Goal: Task Accomplishment & Management: Manage account settings

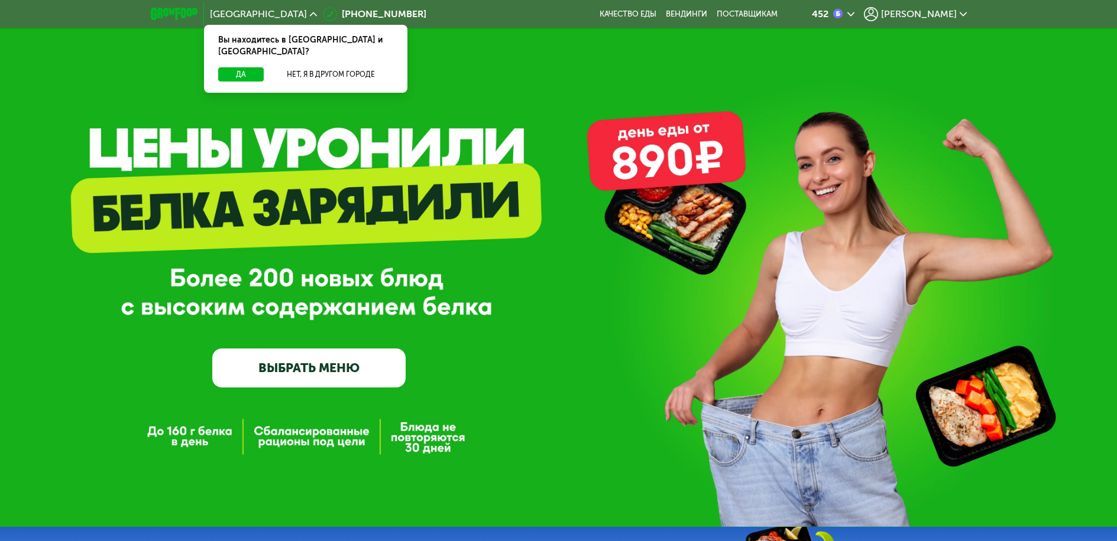
click at [937, 12] on span "[PERSON_NAME]" at bounding box center [919, 13] width 76 height 9
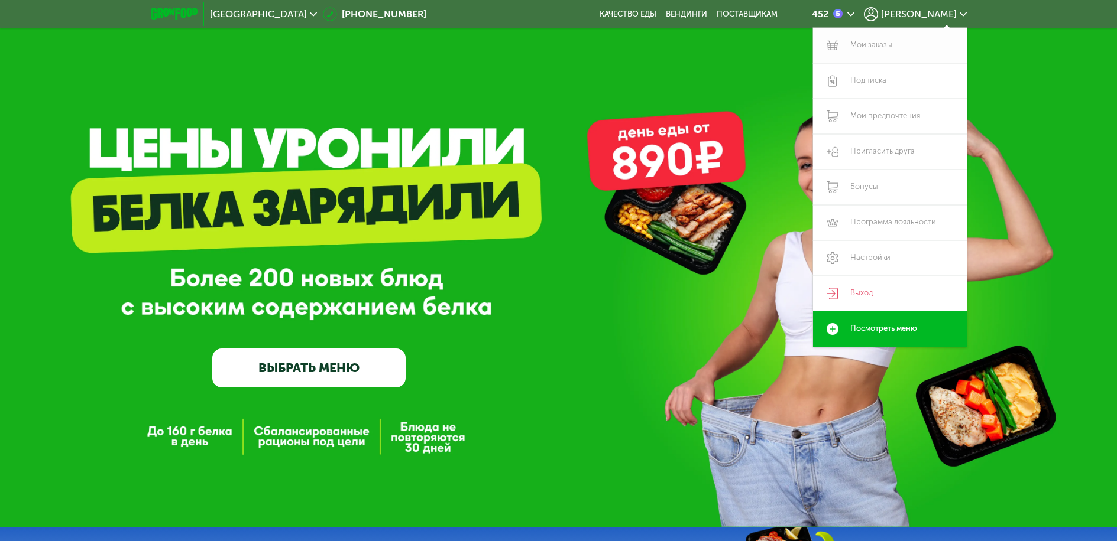
click at [887, 43] on link "Мои заказы" at bounding box center [890, 45] width 154 height 35
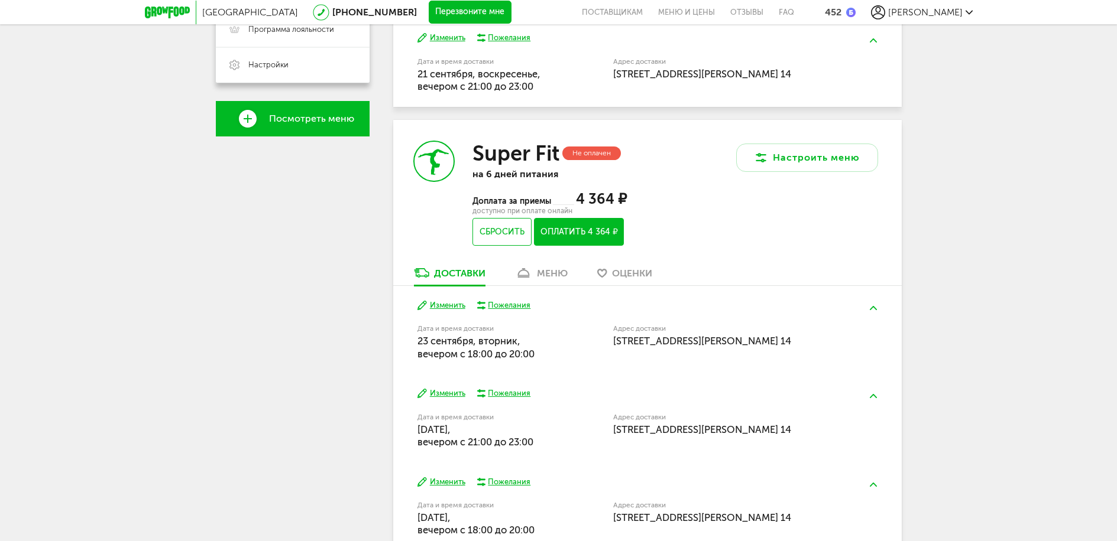
scroll to position [414, 0]
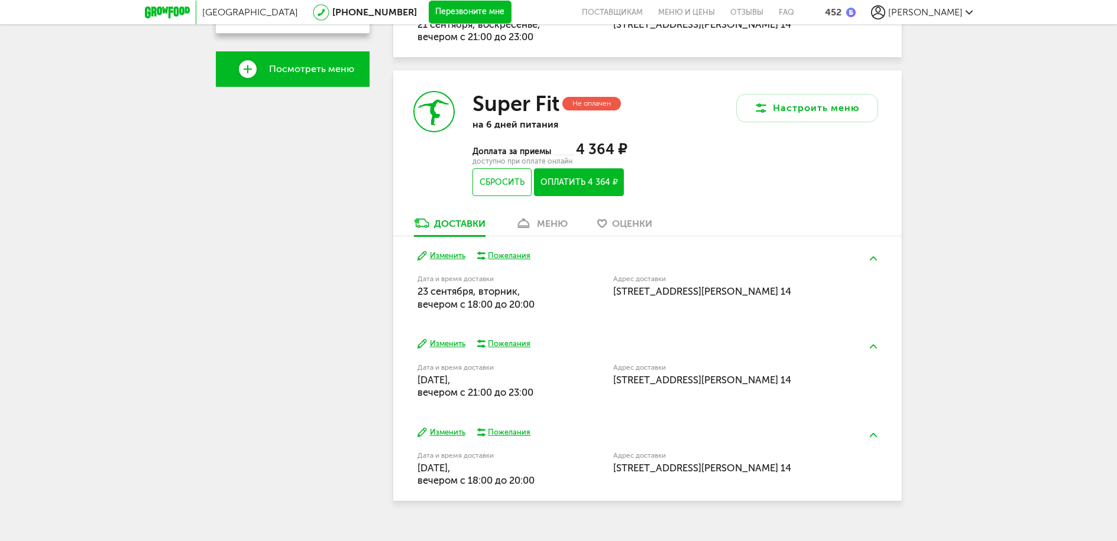
click at [557, 226] on div "меню" at bounding box center [552, 223] width 31 height 11
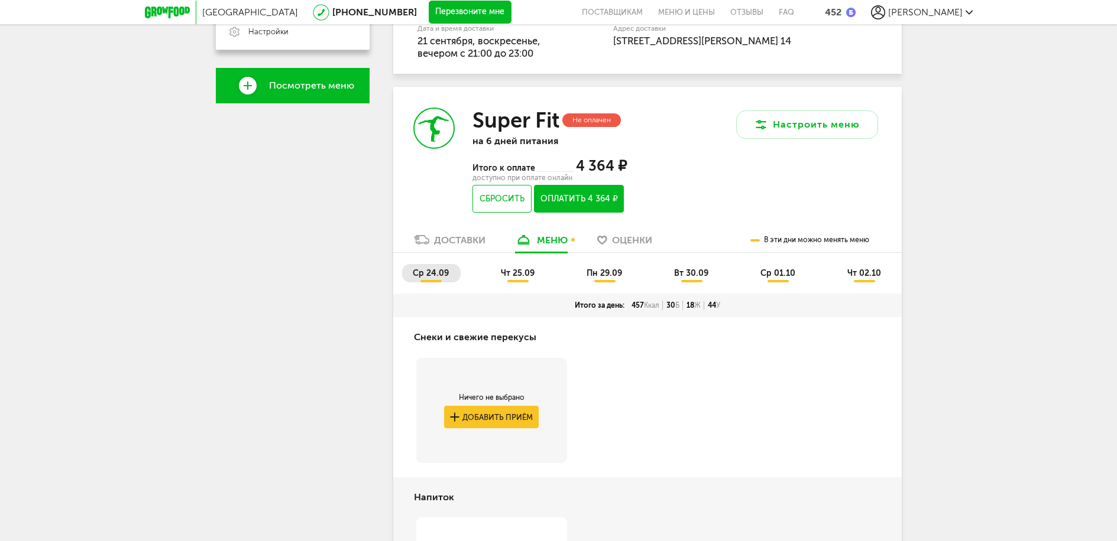
scroll to position [395, 0]
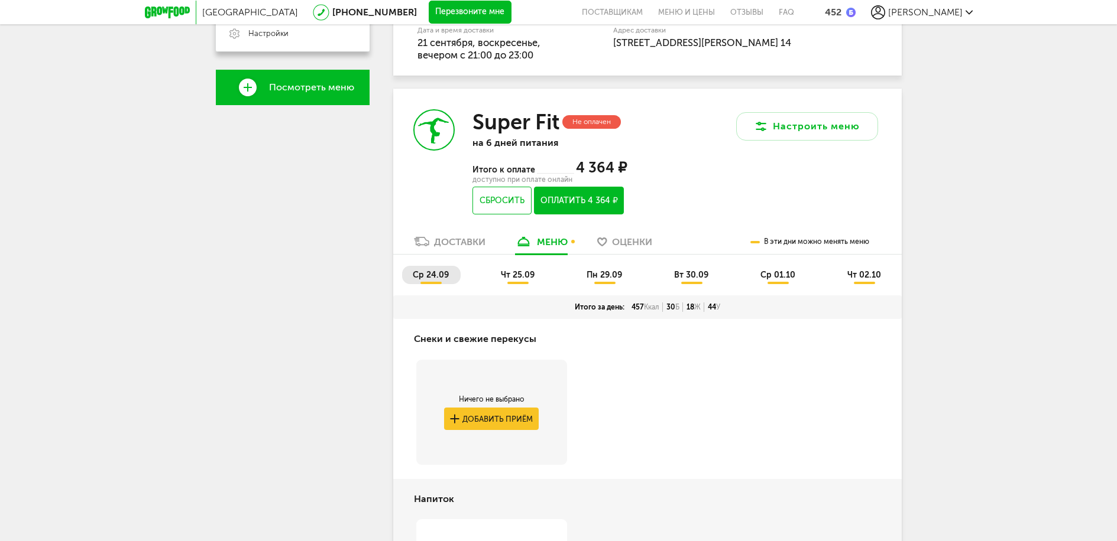
click at [527, 278] on span "чт 25.09" at bounding box center [518, 275] width 34 height 10
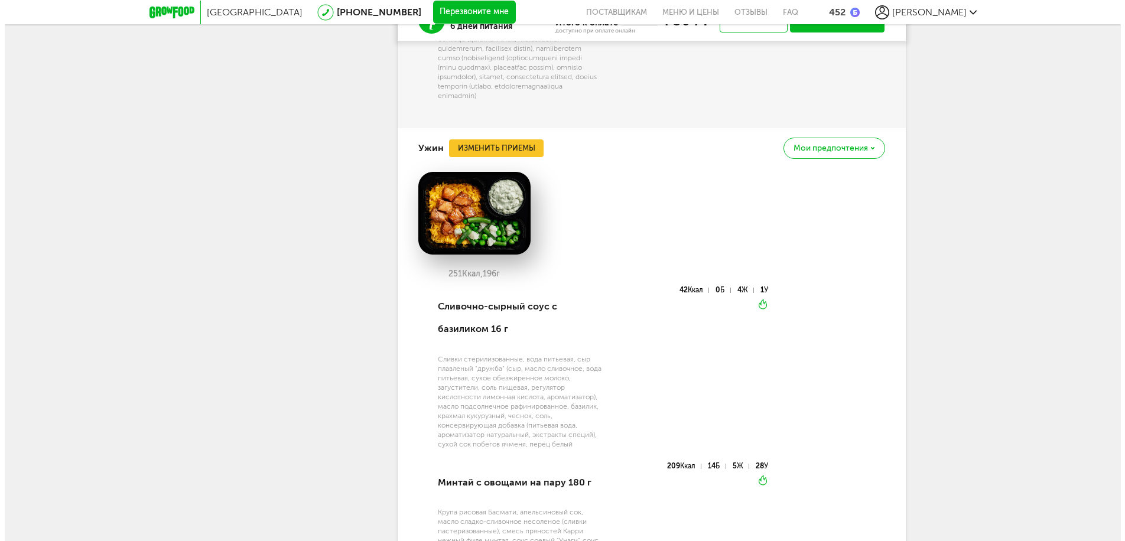
scroll to position [2228, 0]
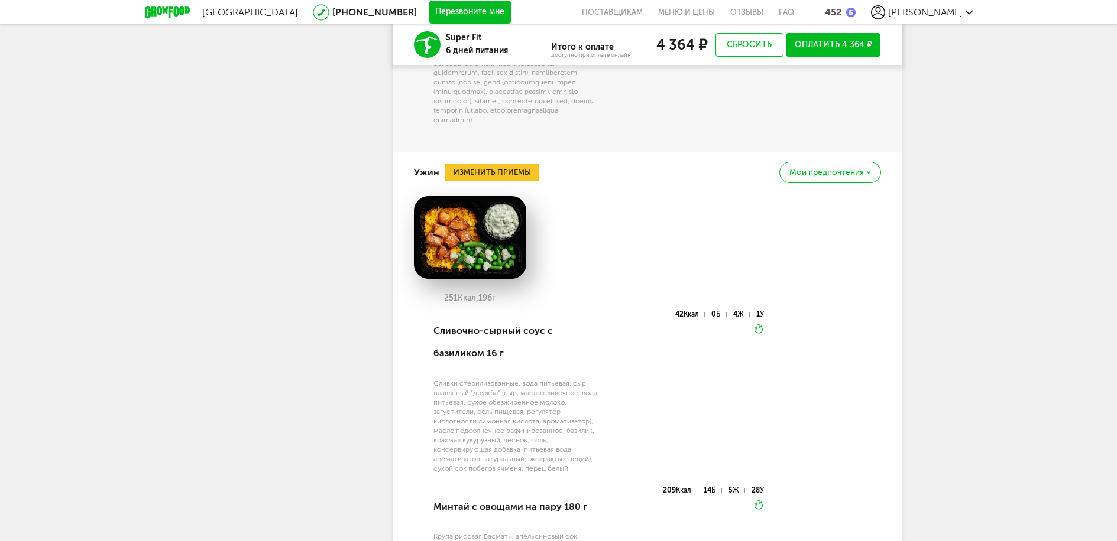
click at [515, 181] on button "Изменить приемы" at bounding box center [491, 173] width 95 height 18
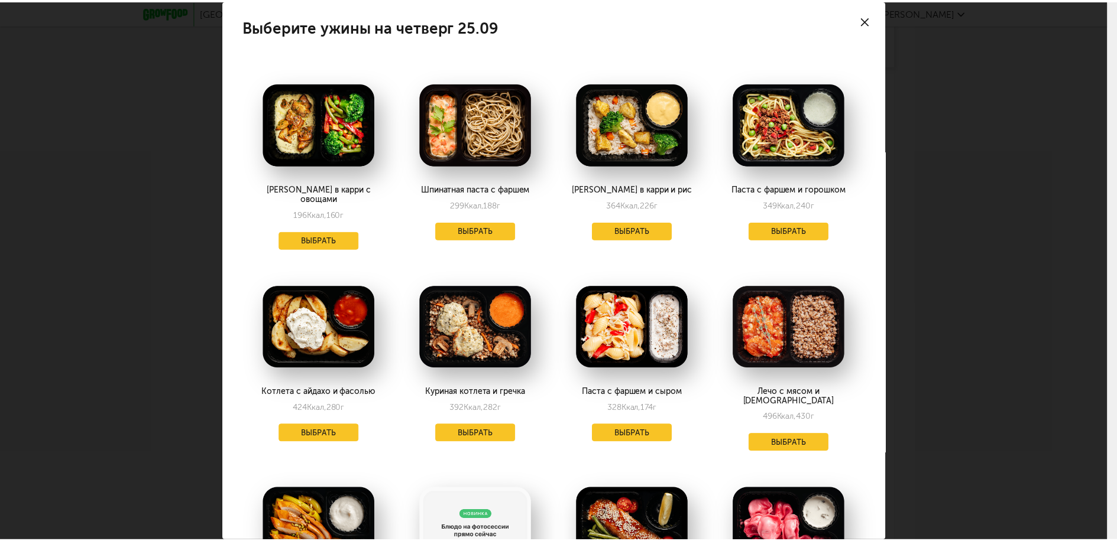
scroll to position [0, 0]
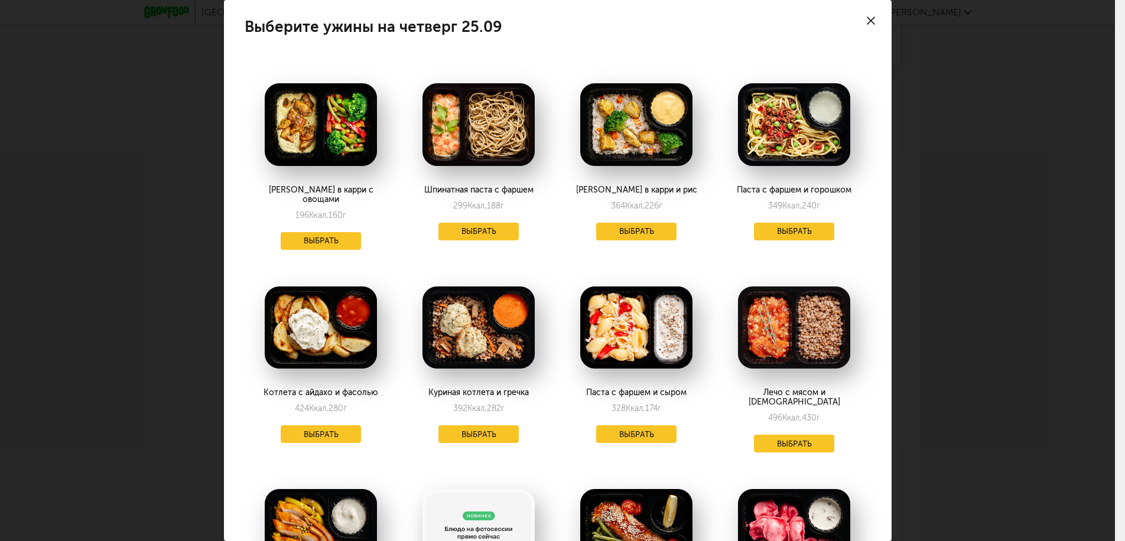
click at [867, 20] on div at bounding box center [871, 20] width 41 height 41
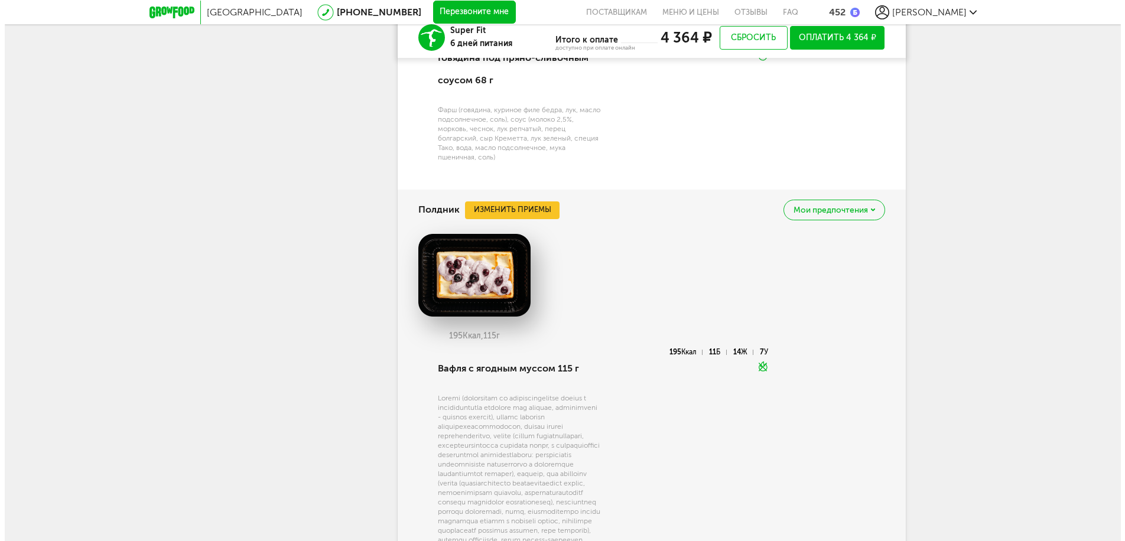
scroll to position [1696, 0]
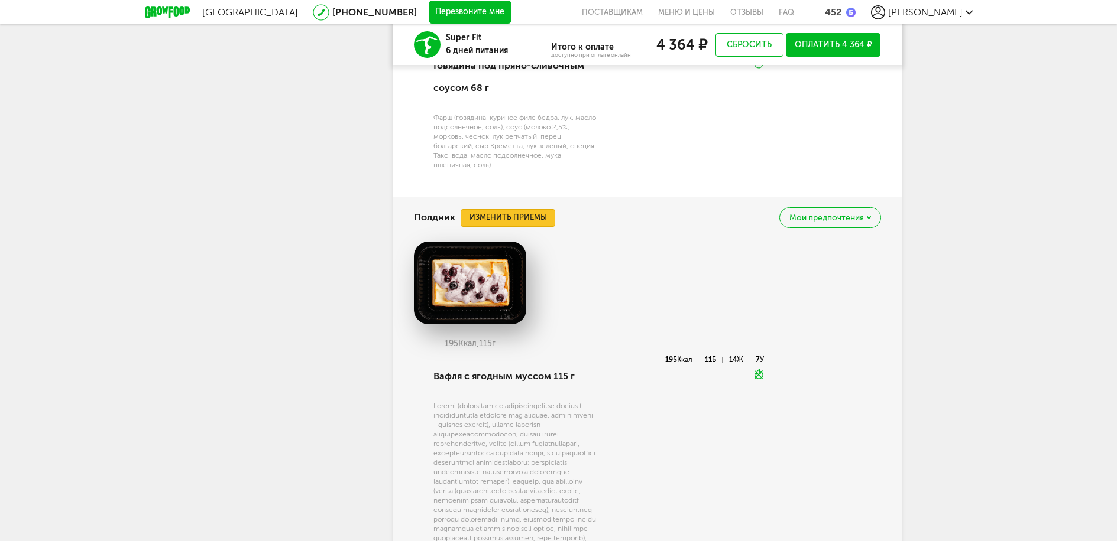
click at [533, 211] on button "Изменить приемы" at bounding box center [507, 218] width 95 height 18
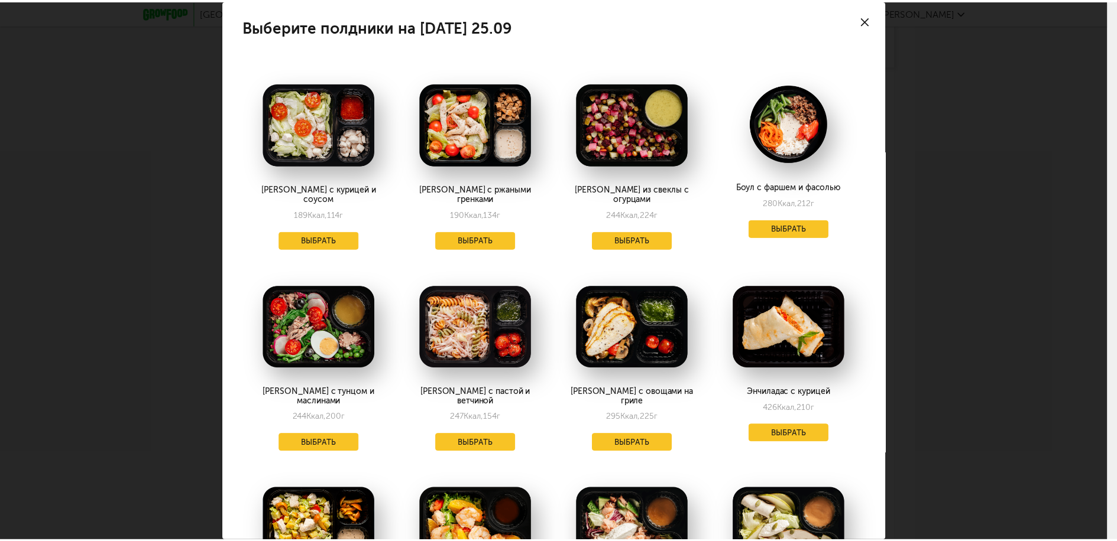
scroll to position [0, 0]
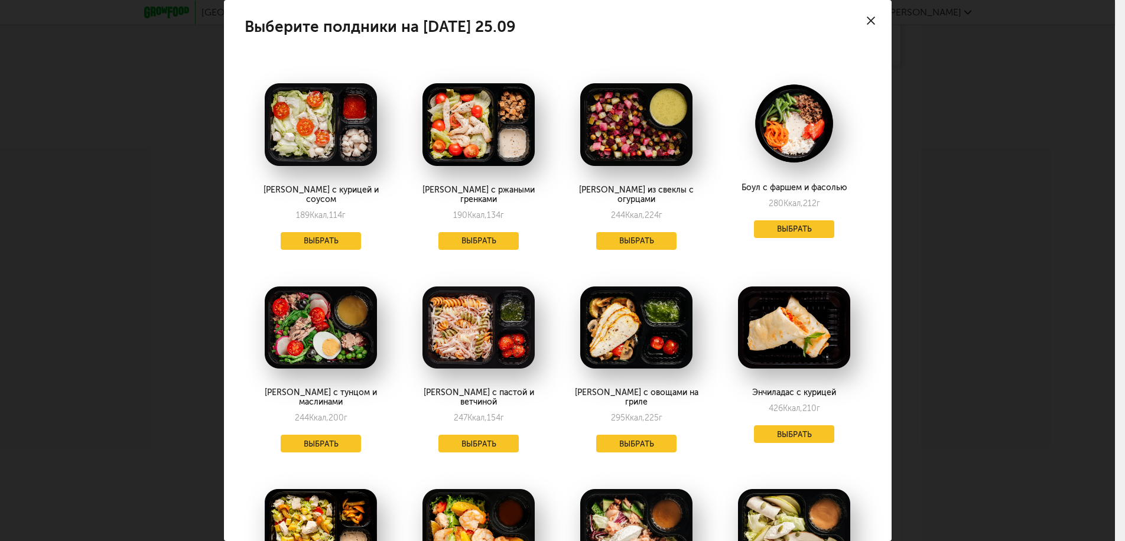
click at [867, 21] on icon at bounding box center [871, 21] width 8 height 8
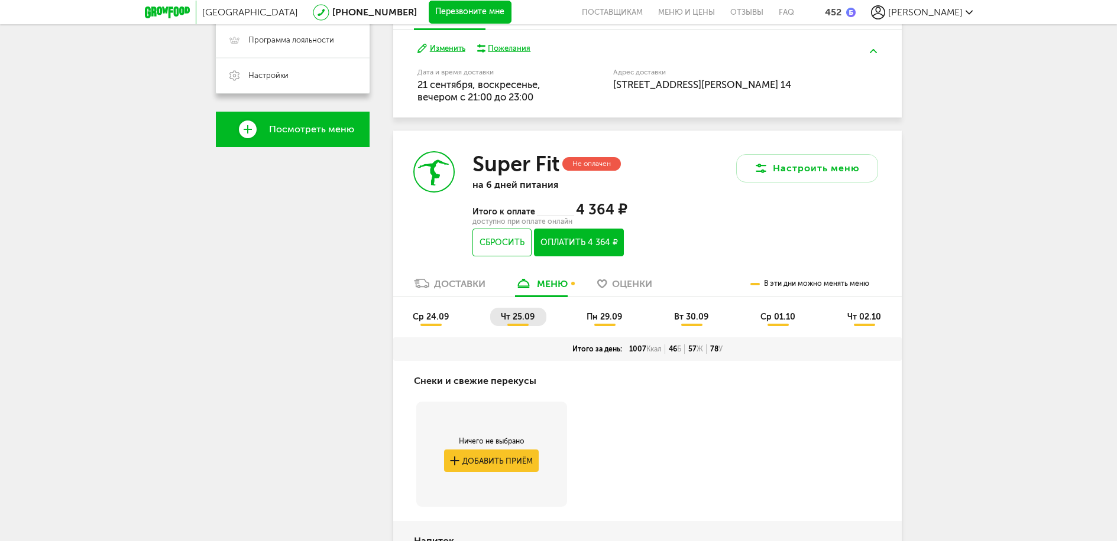
scroll to position [336, 0]
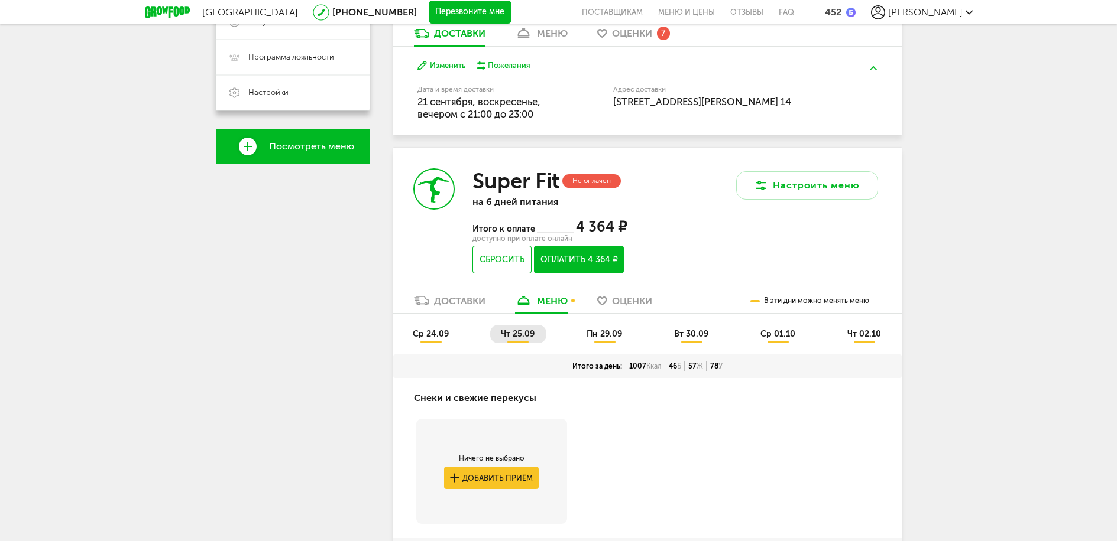
click at [602, 333] on span "пн 29.09" at bounding box center [603, 334] width 35 height 10
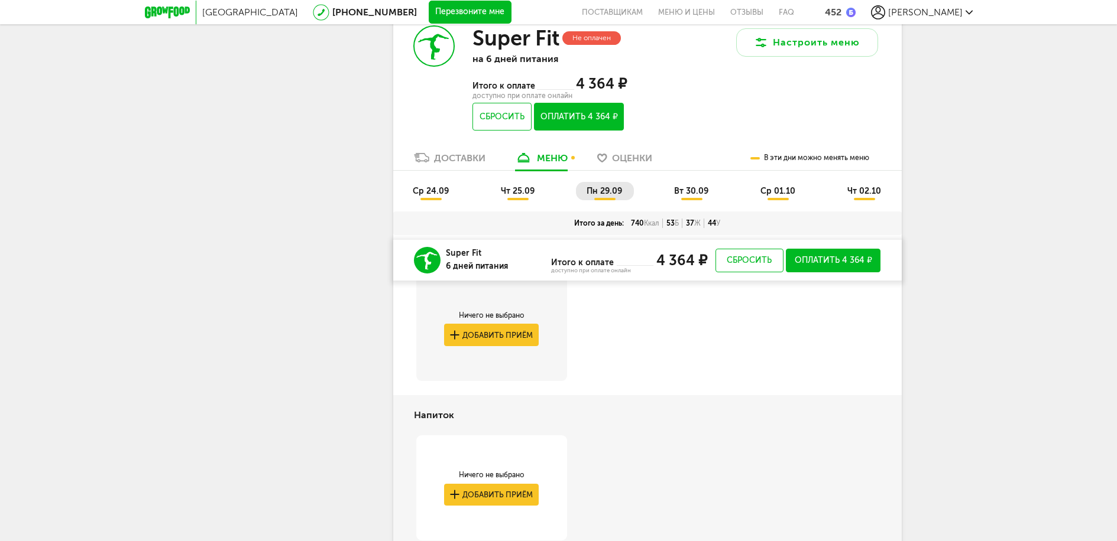
scroll to position [402, 0]
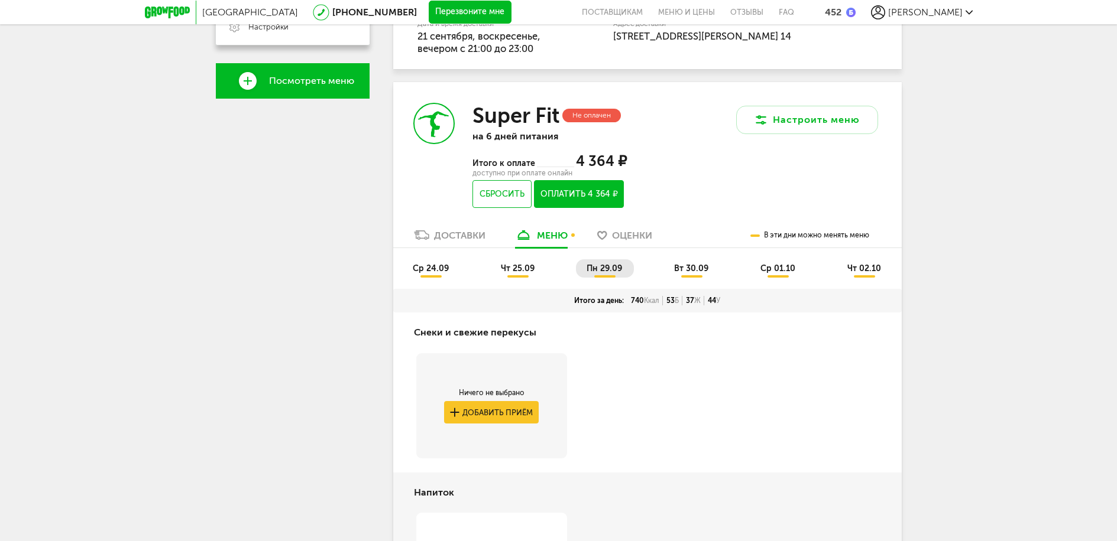
click at [696, 268] on span "вт 30.09" at bounding box center [691, 269] width 34 height 10
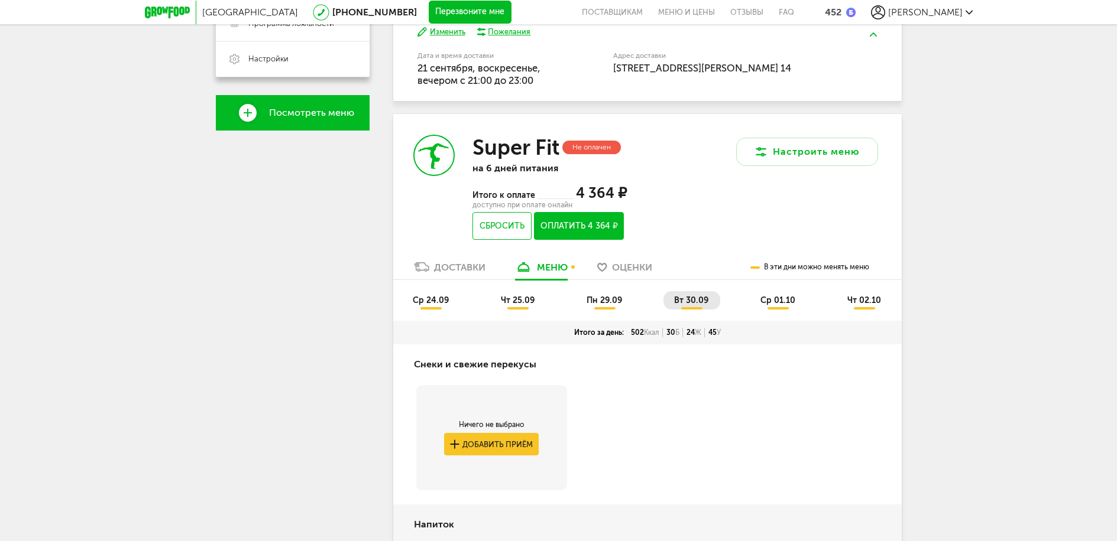
scroll to position [343, 0]
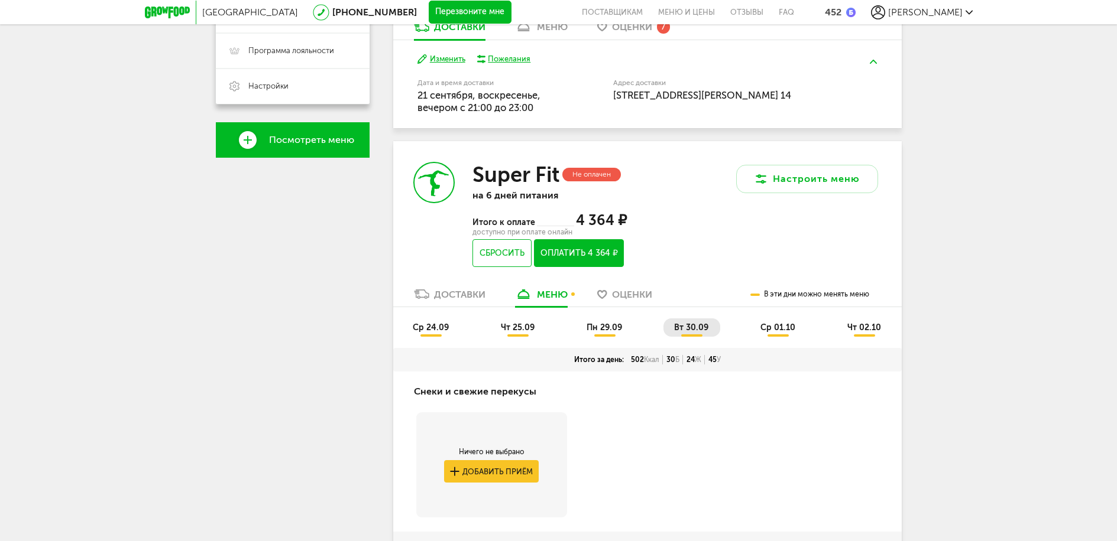
click at [771, 328] on span "ср 01.10" at bounding box center [777, 328] width 35 height 10
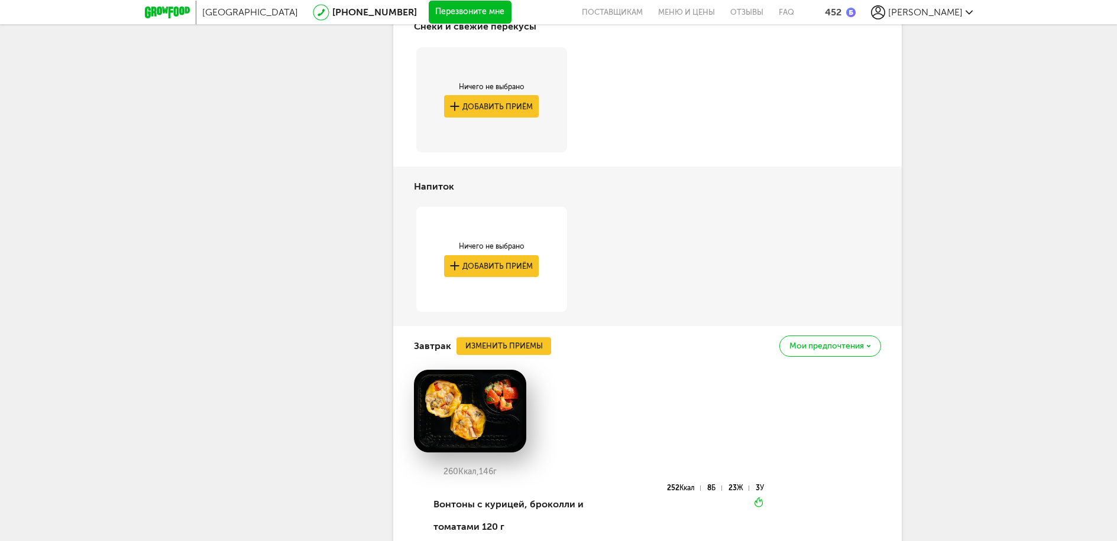
scroll to position [347, 0]
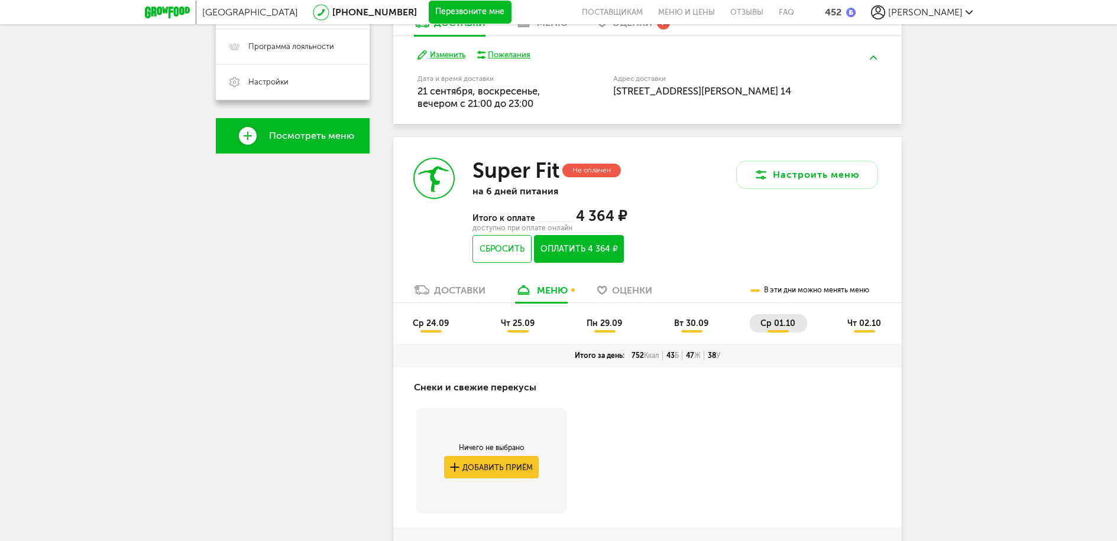
click at [863, 324] on span "чт 02.10" at bounding box center [864, 324] width 34 height 10
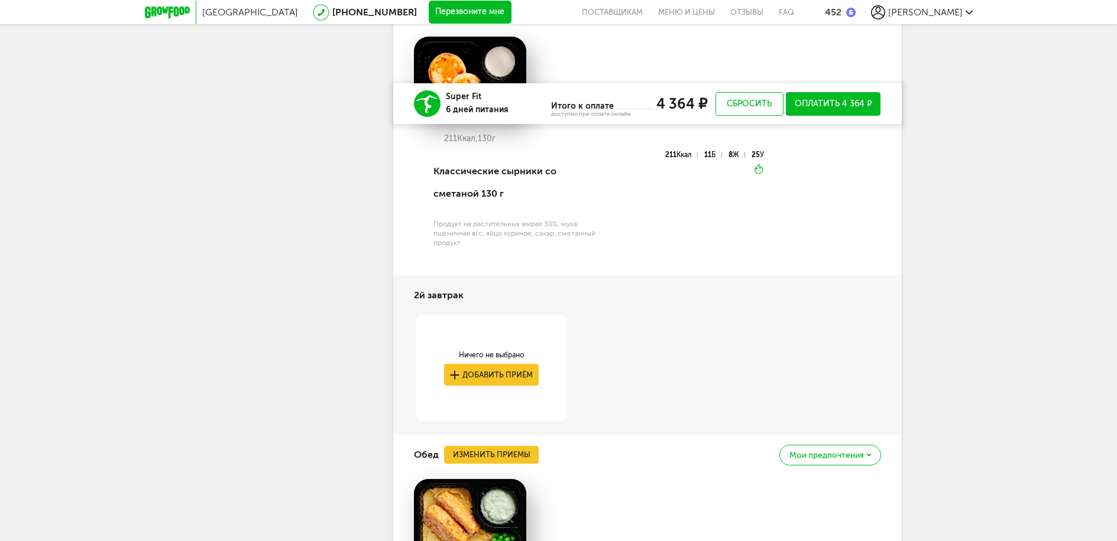
scroll to position [997, 0]
